Goal: Transaction & Acquisition: Purchase product/service

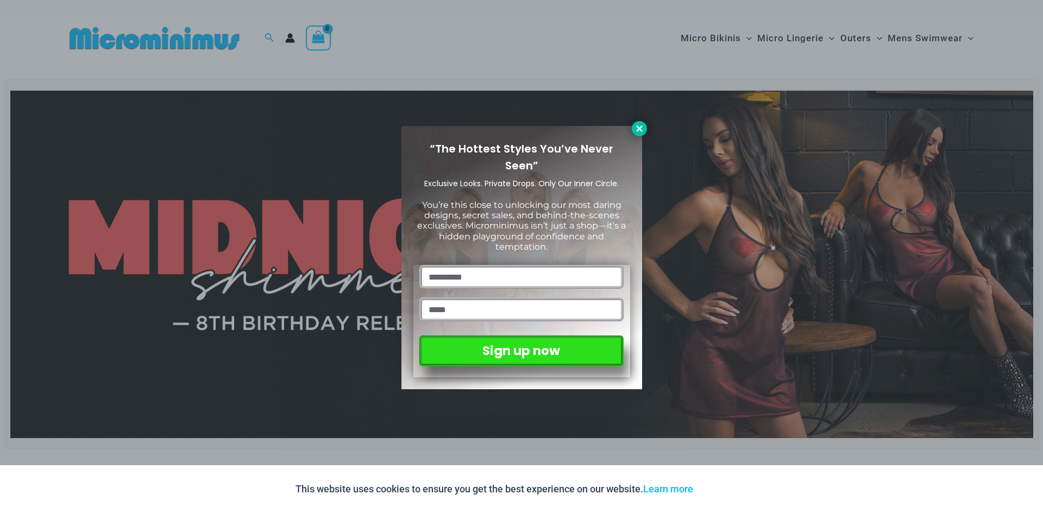
click at [638, 127] on icon at bounding box center [639, 128] width 6 height 6
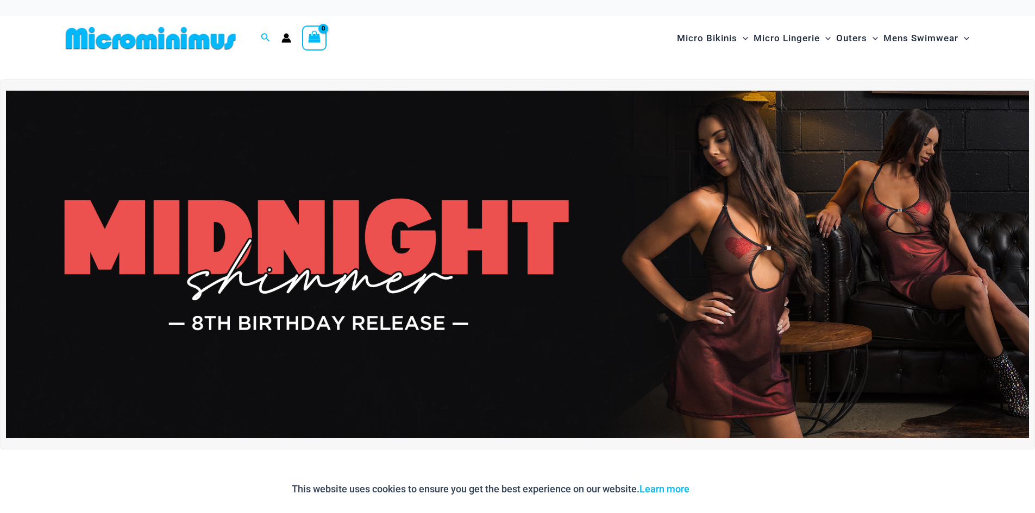
click at [656, 221] on img at bounding box center [517, 265] width 1023 height 348
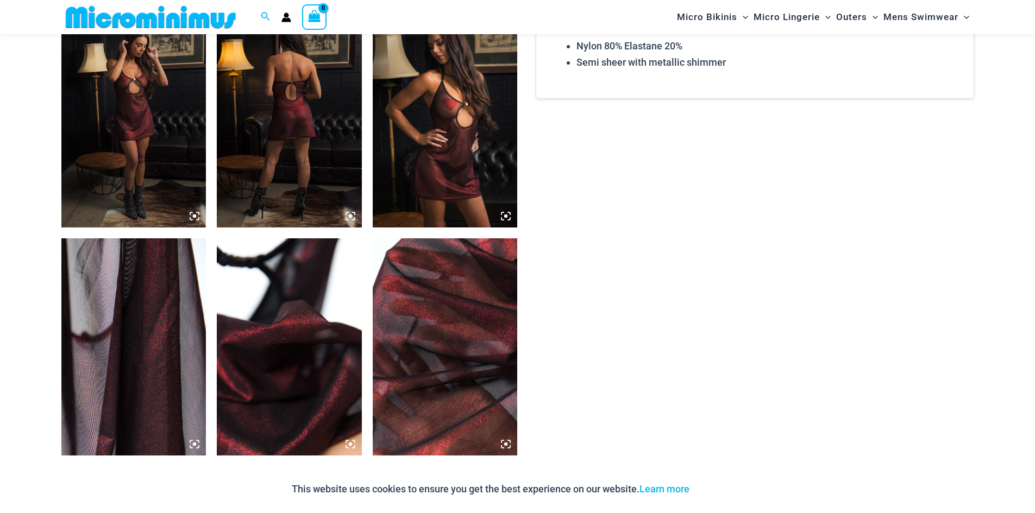
scroll to position [1022, 0]
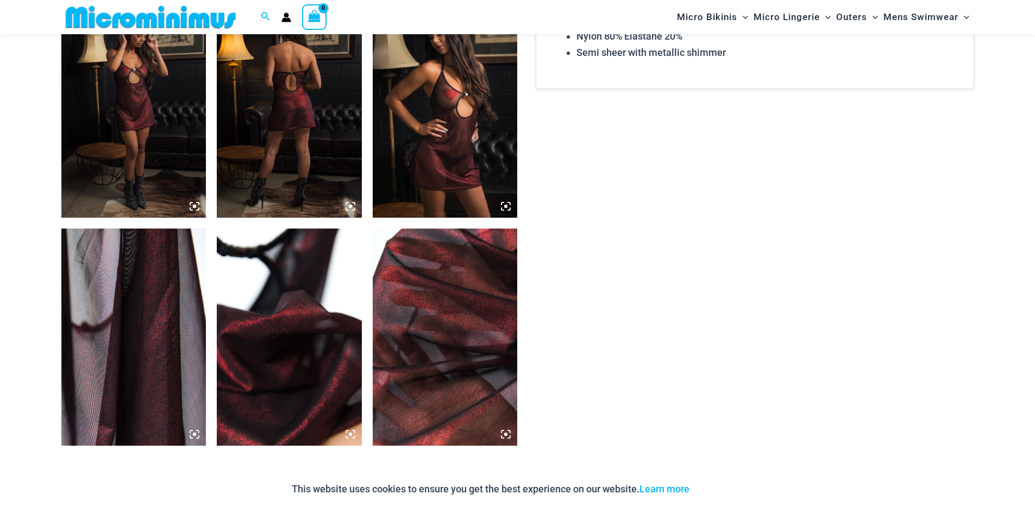
click at [109, 120] on img at bounding box center [133, 109] width 145 height 217
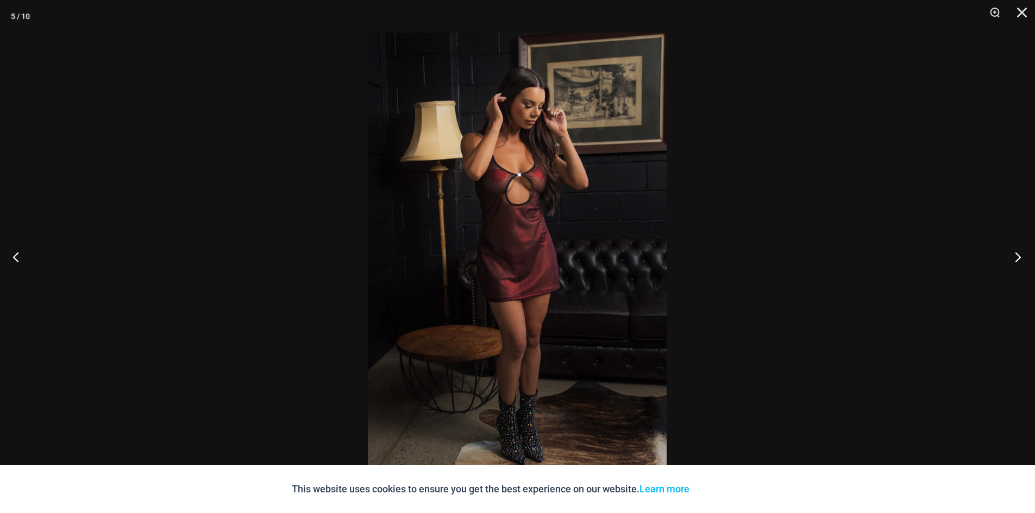
click at [1003, 272] on button "Next" at bounding box center [1014, 257] width 41 height 54
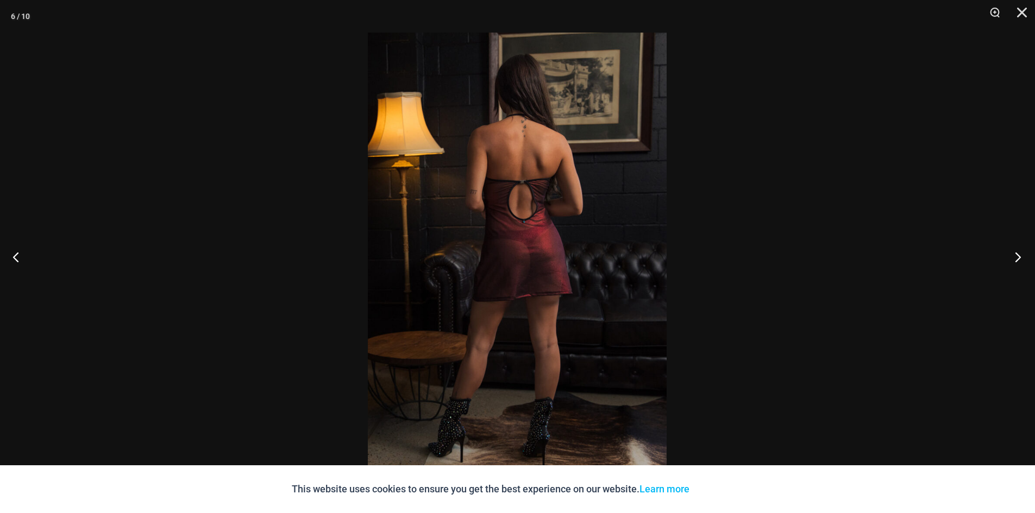
click at [1003, 272] on button "Next" at bounding box center [1014, 257] width 41 height 54
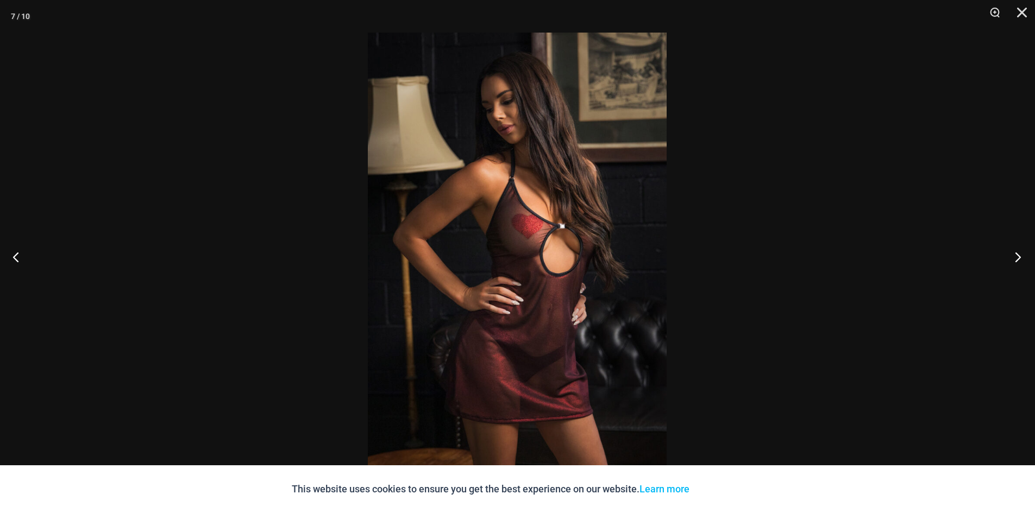
click at [1003, 272] on button "Next" at bounding box center [1014, 257] width 41 height 54
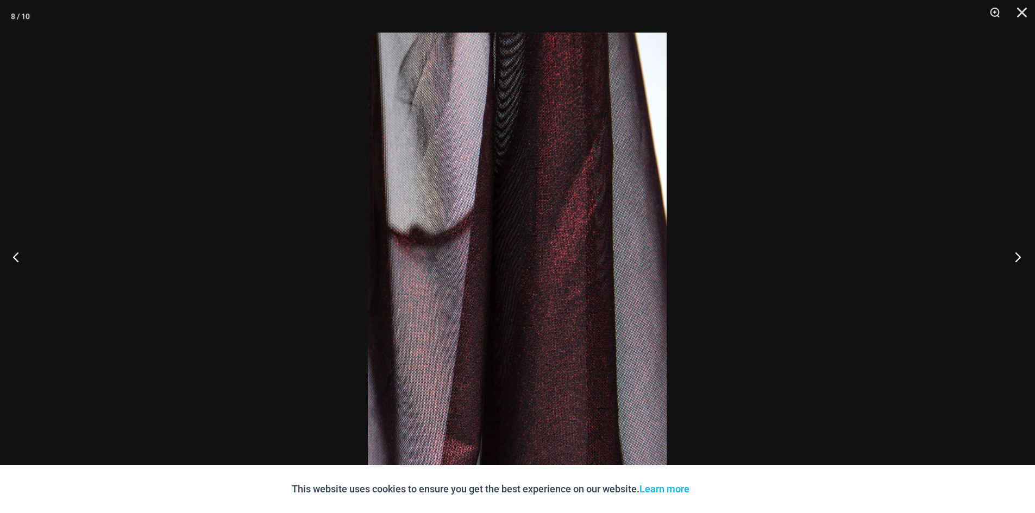
click at [1003, 272] on button "Next" at bounding box center [1014, 257] width 41 height 54
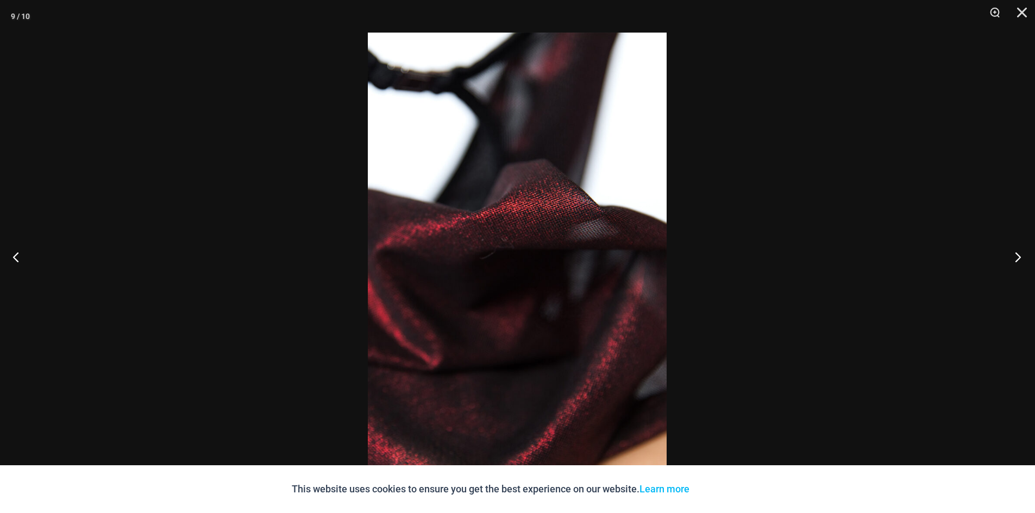
click at [1003, 272] on button "Next" at bounding box center [1014, 257] width 41 height 54
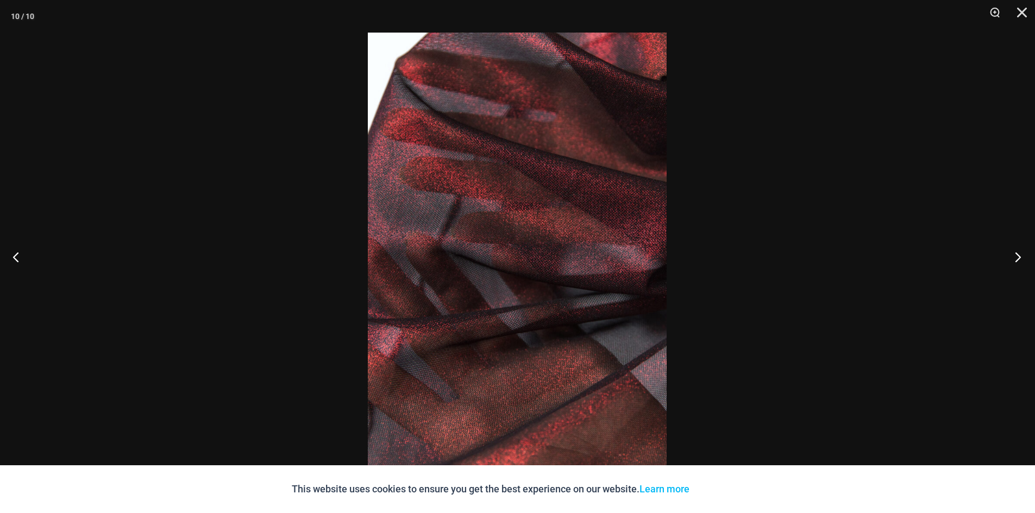
click at [1003, 272] on button "Next" at bounding box center [1014, 257] width 41 height 54
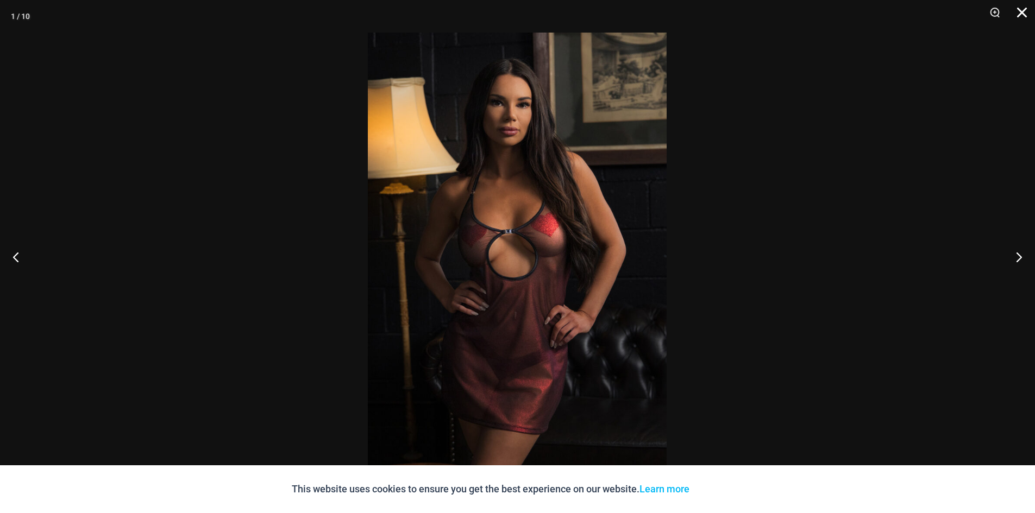
click at [1026, 12] on button "Close" at bounding box center [1018, 16] width 27 height 33
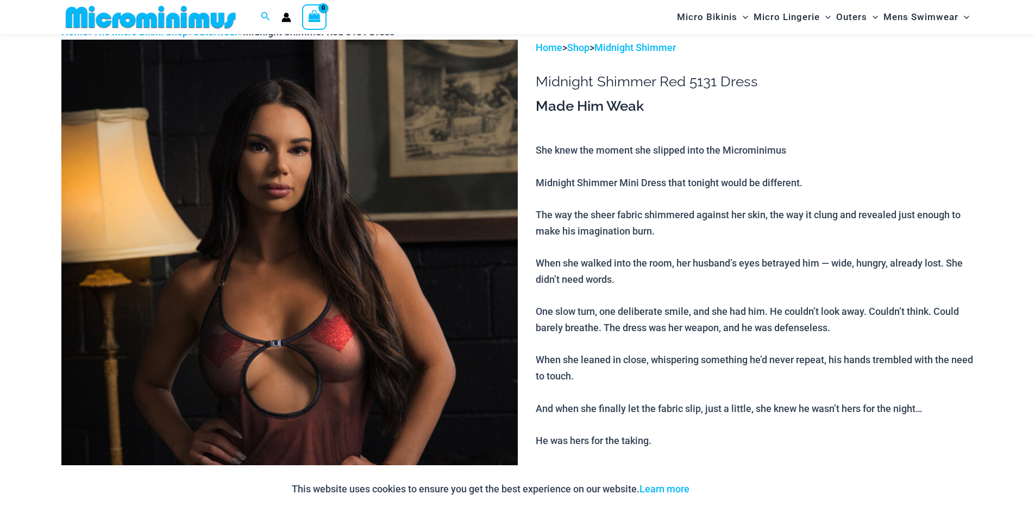
scroll to position [44, 0]
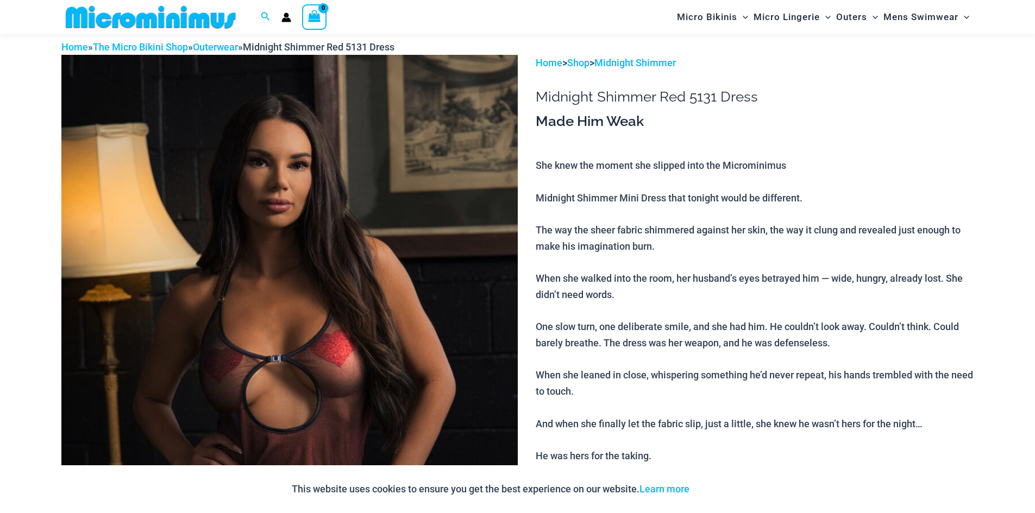
click at [156, 20] on img at bounding box center [150, 17] width 179 height 24
